Goal: Task Accomplishment & Management: Manage account settings

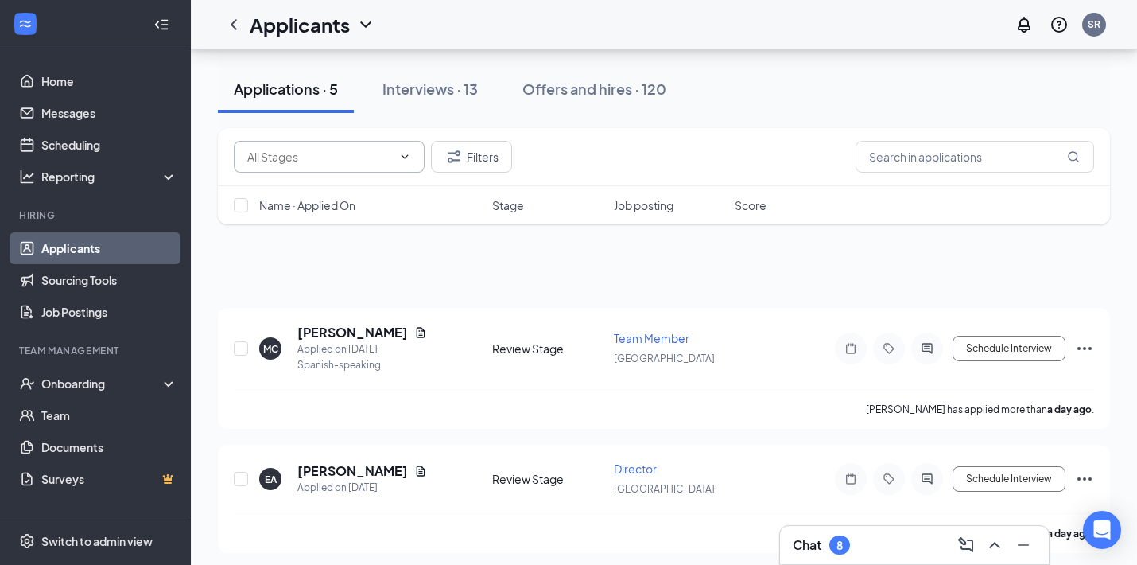
scroll to position [420, 0]
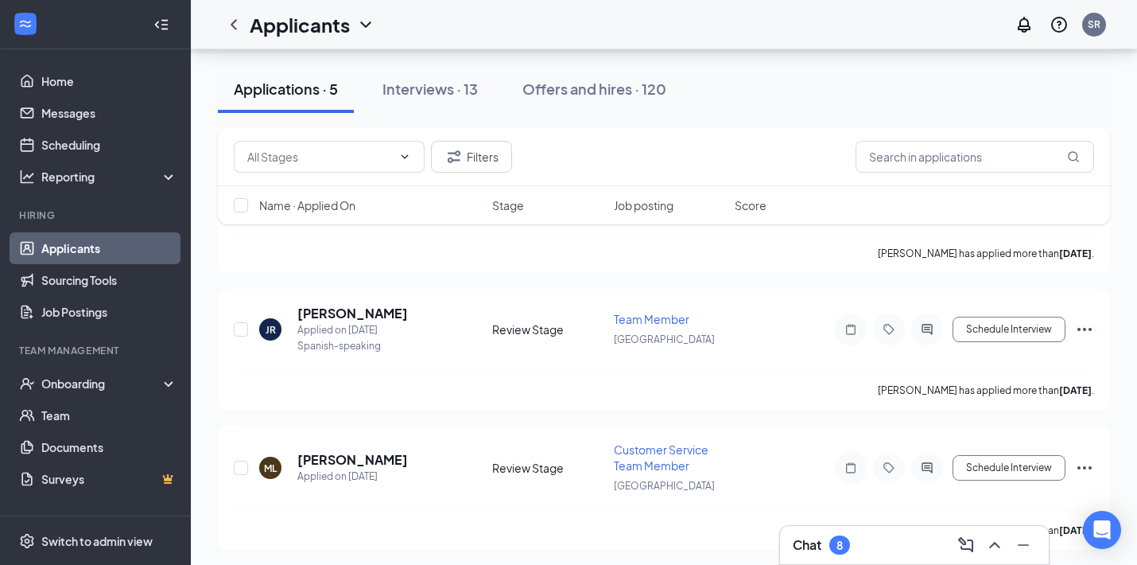
click at [127, 250] on link "Applicants" at bounding box center [109, 248] width 136 height 32
click at [915, 163] on input "text" at bounding box center [975, 157] width 239 height 32
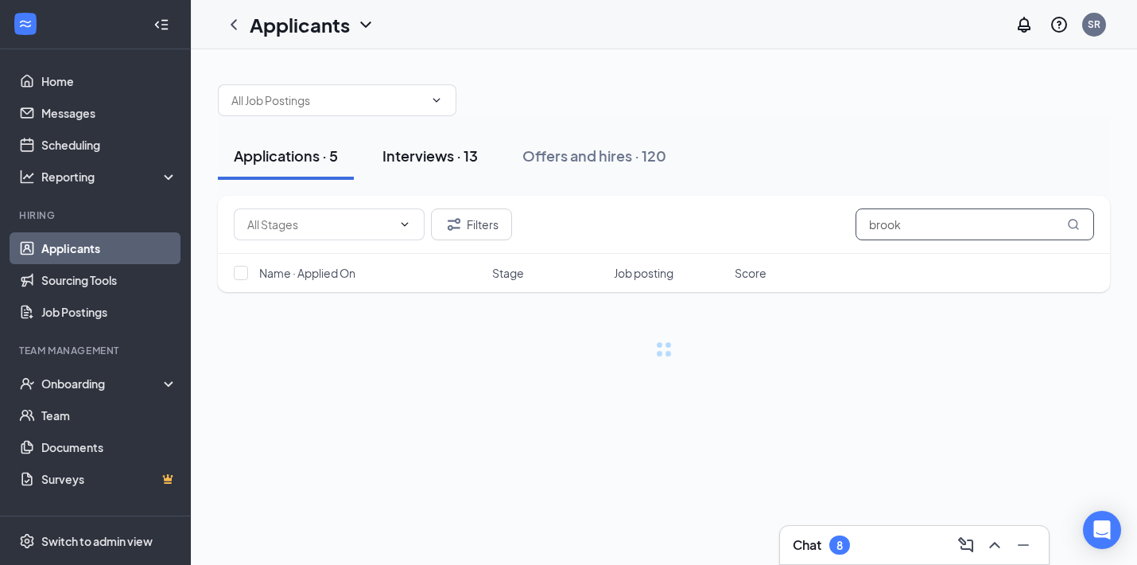
type input "brook"
click at [422, 159] on div "Interviews · 13" at bounding box center [429, 156] width 95 height 20
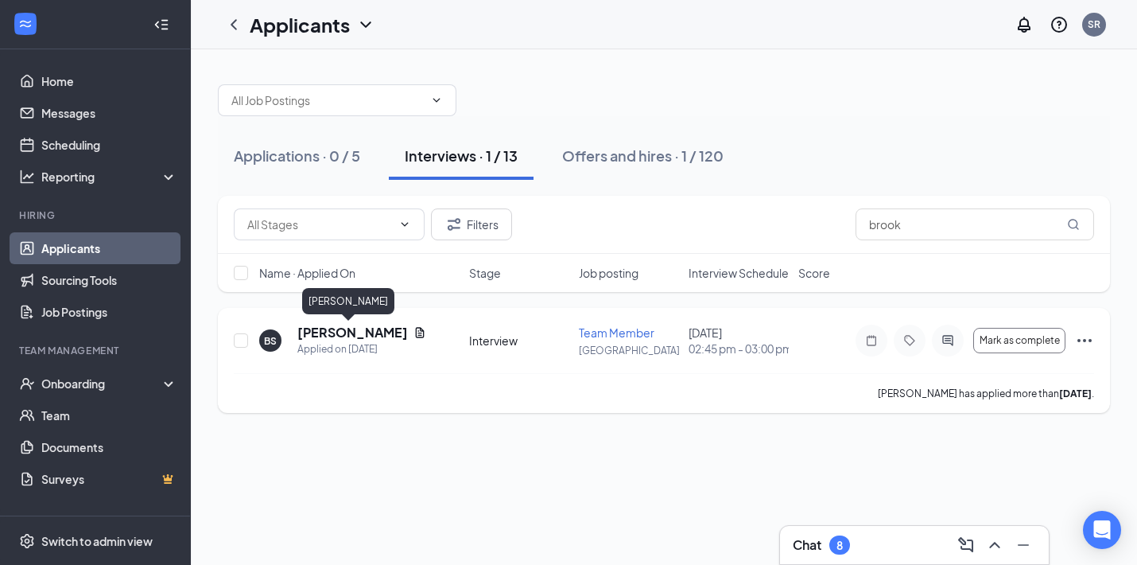
click at [362, 336] on h5 "[PERSON_NAME]" at bounding box center [352, 332] width 110 height 17
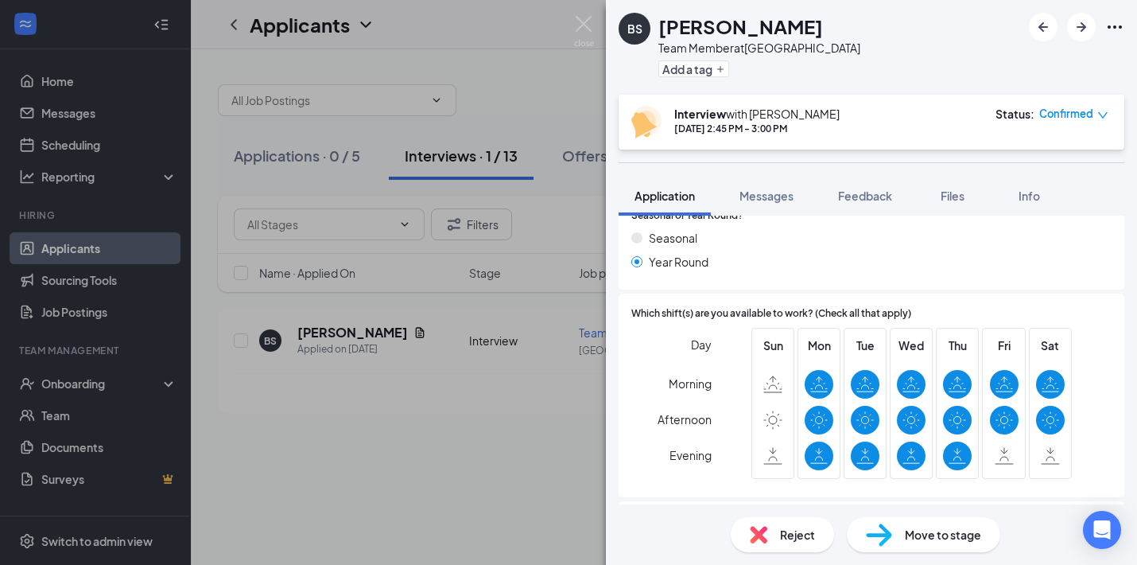
scroll to position [652, 0]
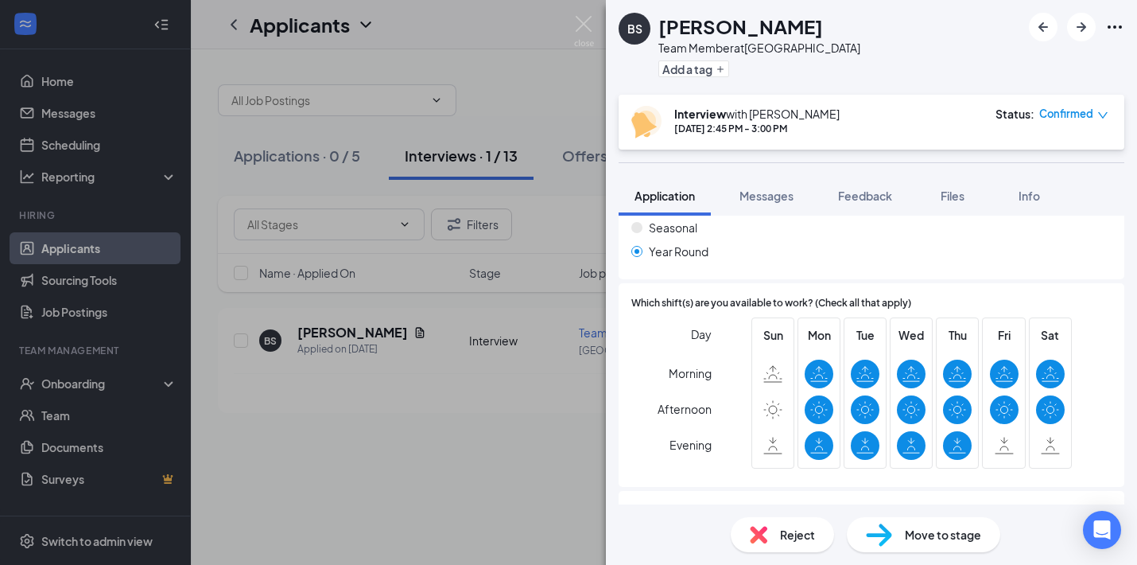
click at [909, 530] on span "Move to stage" at bounding box center [943, 534] width 76 height 17
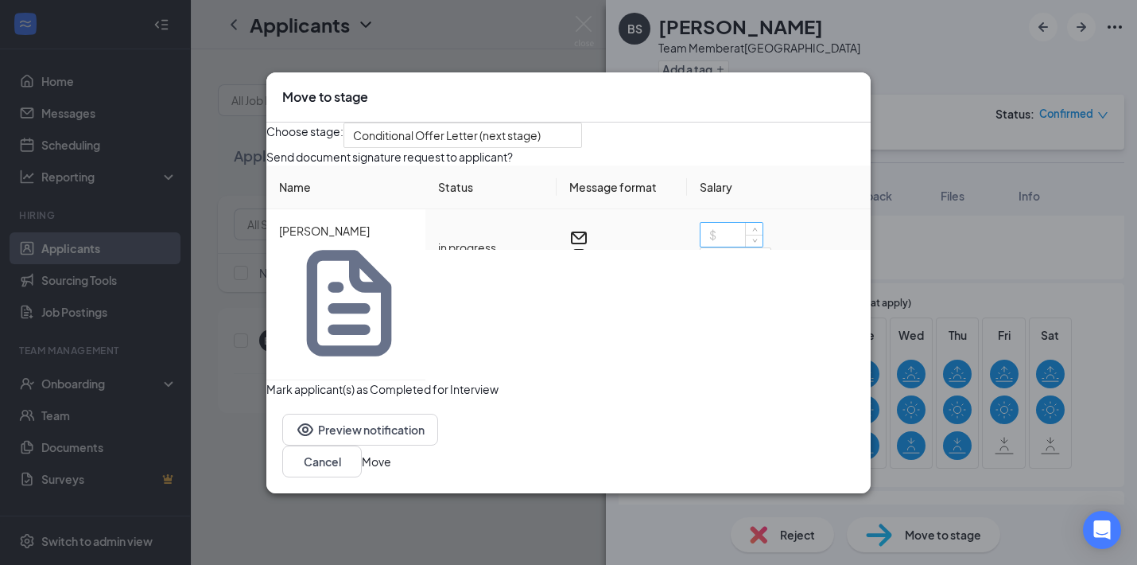
click at [709, 246] on input at bounding box center [732, 235] width 62 height 24
click at [732, 352] on div "Choose stage: Conditional Offer Letter (next stage) Send document signature req…" at bounding box center [568, 259] width 604 height 275
click at [721, 246] on input "15" at bounding box center [732, 235] width 62 height 24
type input "16"
click at [743, 408] on div "Preview notification Cancel Move" at bounding box center [568, 445] width 604 height 95
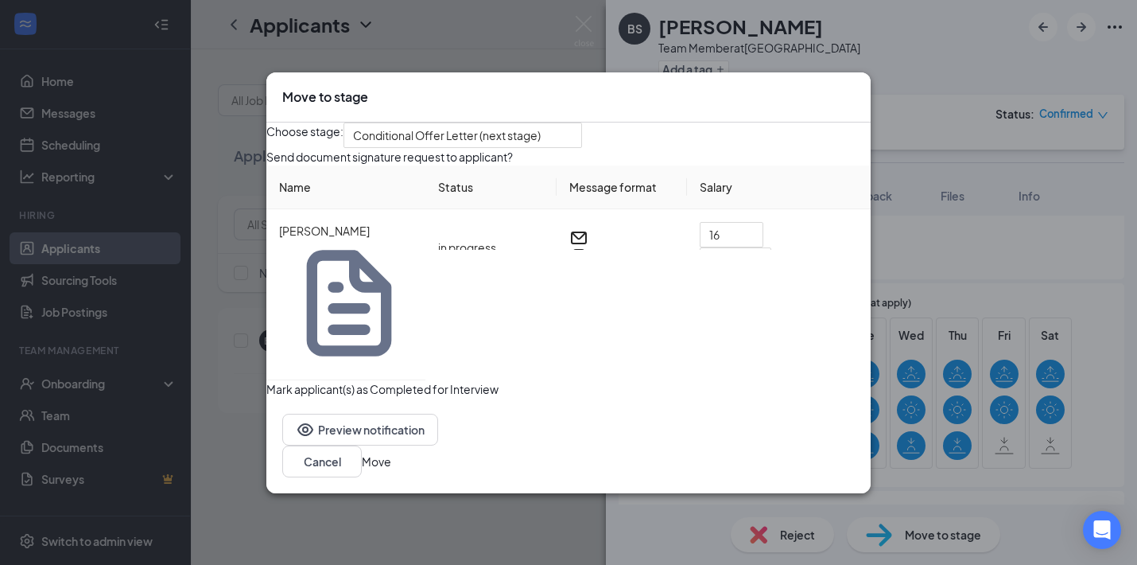
click at [391, 452] on button "Move" at bounding box center [376, 460] width 29 height 17
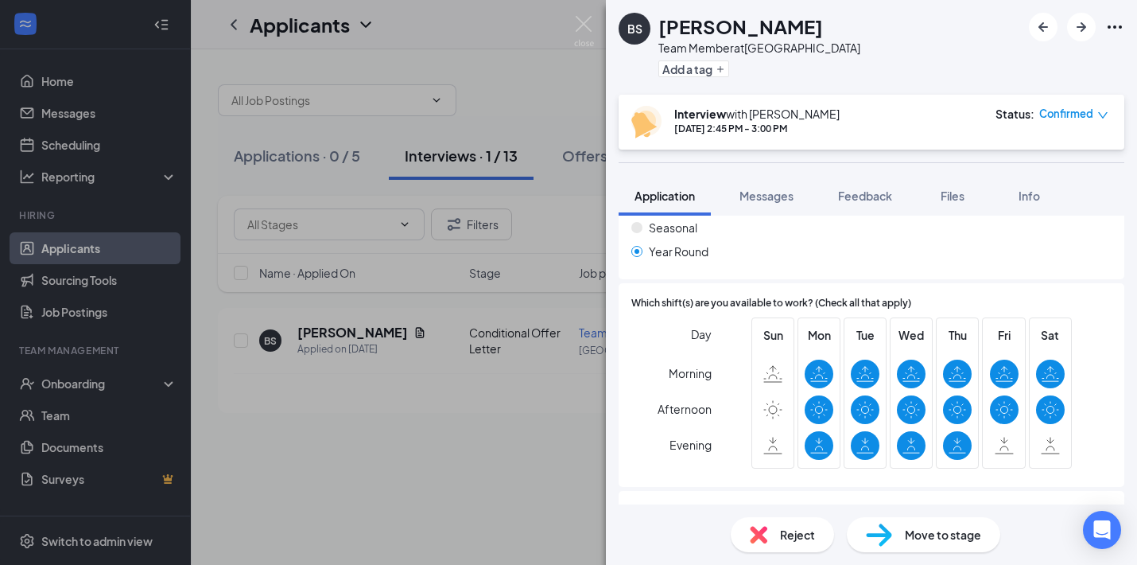
click at [584, 14] on div "BS [PERSON_NAME] Team Member at [GEOGRAPHIC_DATA] Add a tag Interview with [PER…" at bounding box center [568, 282] width 1137 height 565
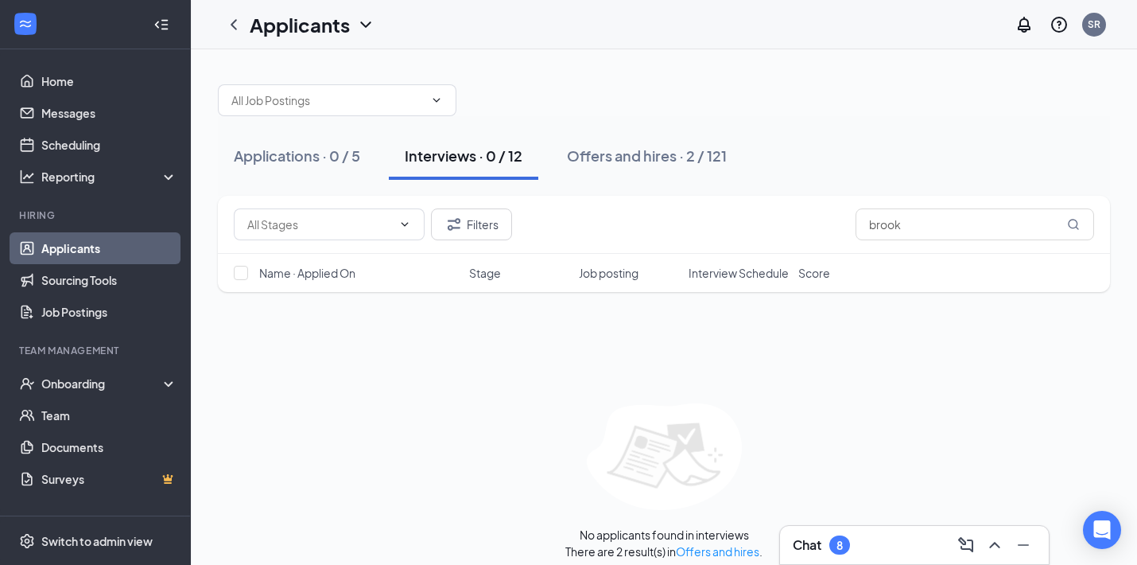
click at [832, 553] on div "Chat 8" at bounding box center [821, 544] width 57 height 19
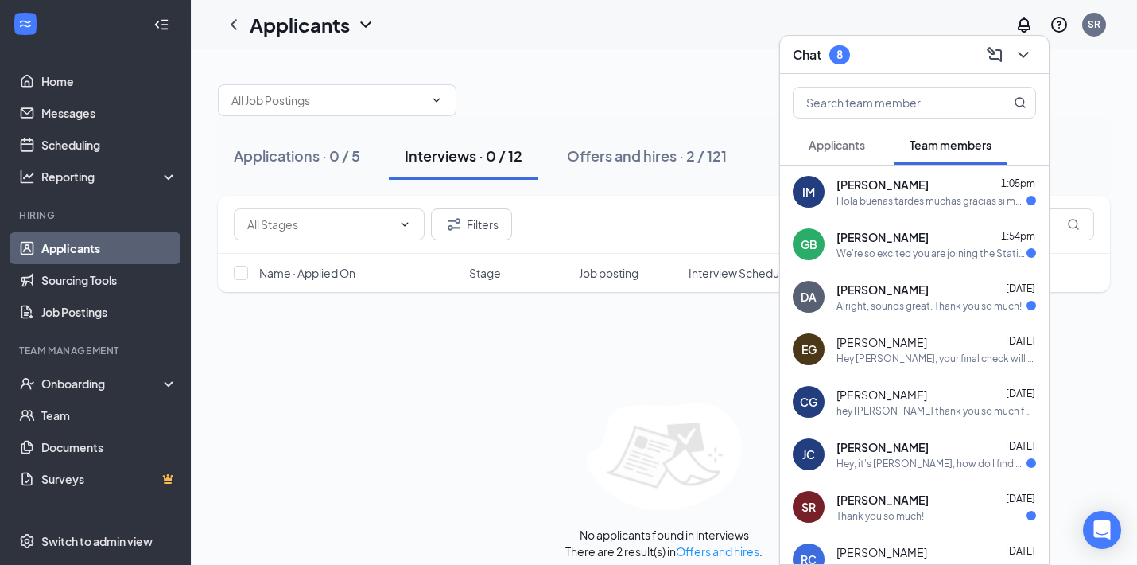
click at [883, 188] on span "[PERSON_NAME]" at bounding box center [882, 185] width 92 height 16
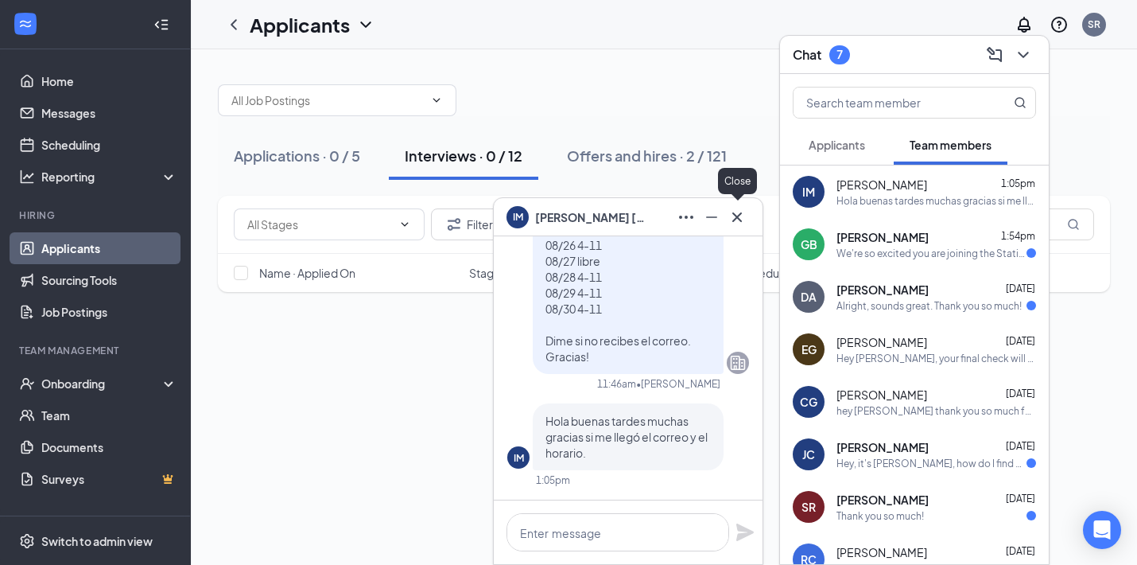
click at [743, 215] on icon "Cross" at bounding box center [737, 217] width 19 height 19
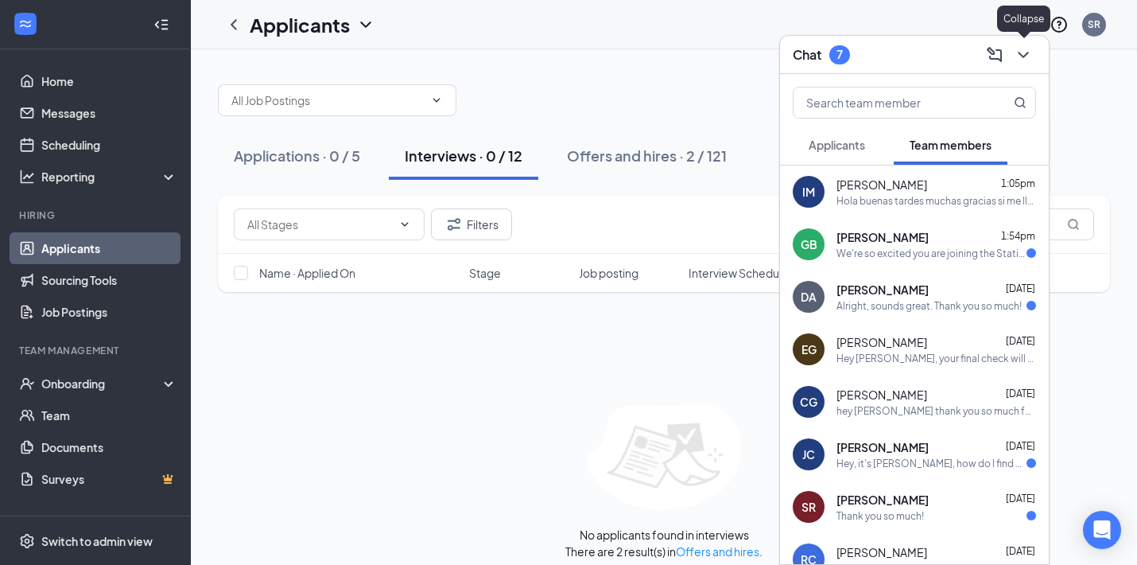
click at [1031, 57] on icon "ChevronDown" at bounding box center [1023, 54] width 19 height 19
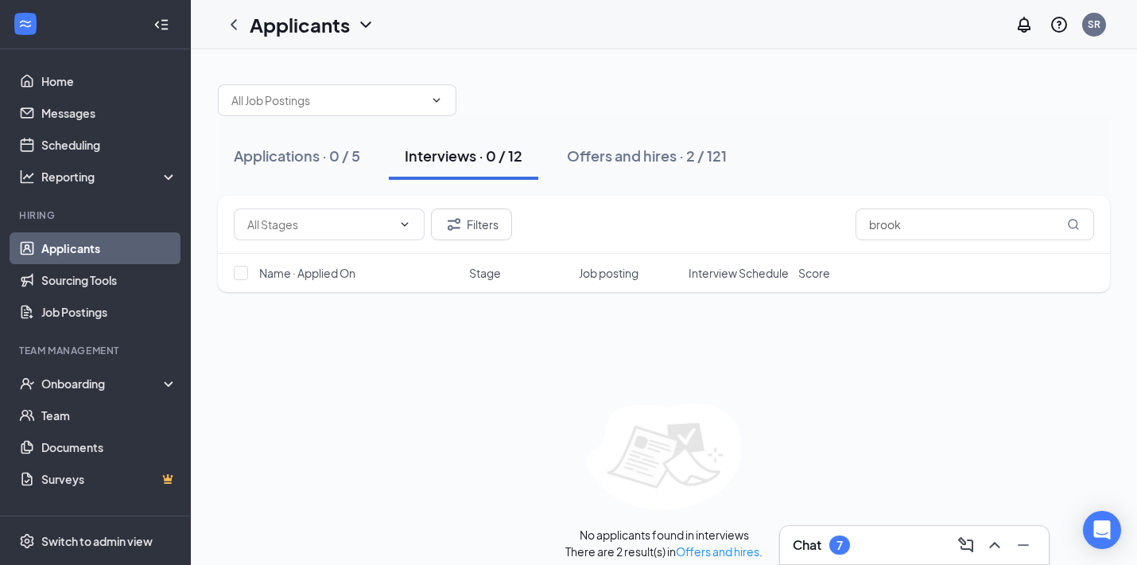
click at [328, 325] on div "Filters brook Name · Applied On Stage Job posting Interview Schedule Score No a…" at bounding box center [664, 377] width 892 height 363
